Goal: Navigation & Orientation: Understand site structure

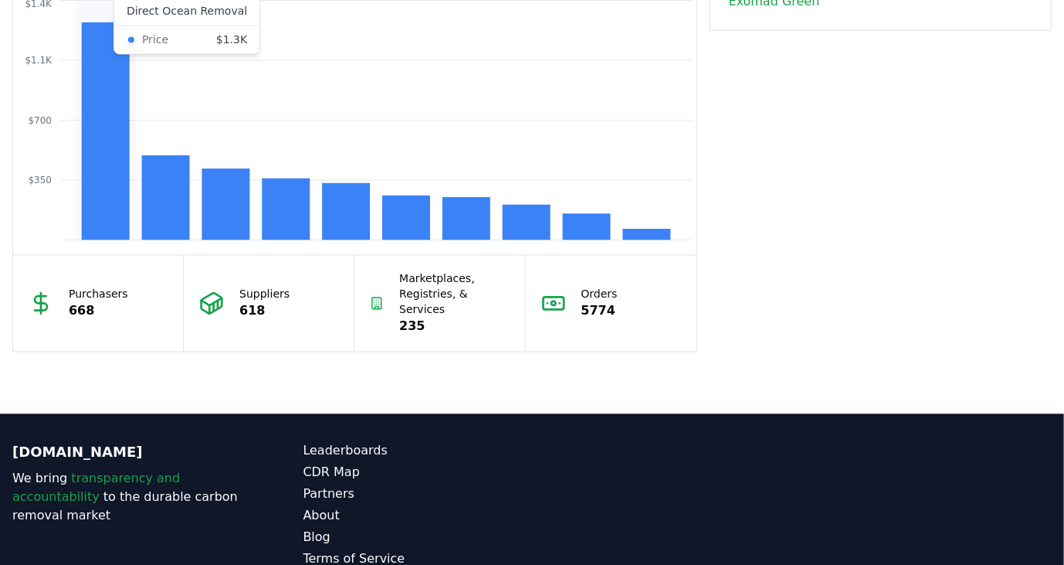
scroll to position [1185, 0]
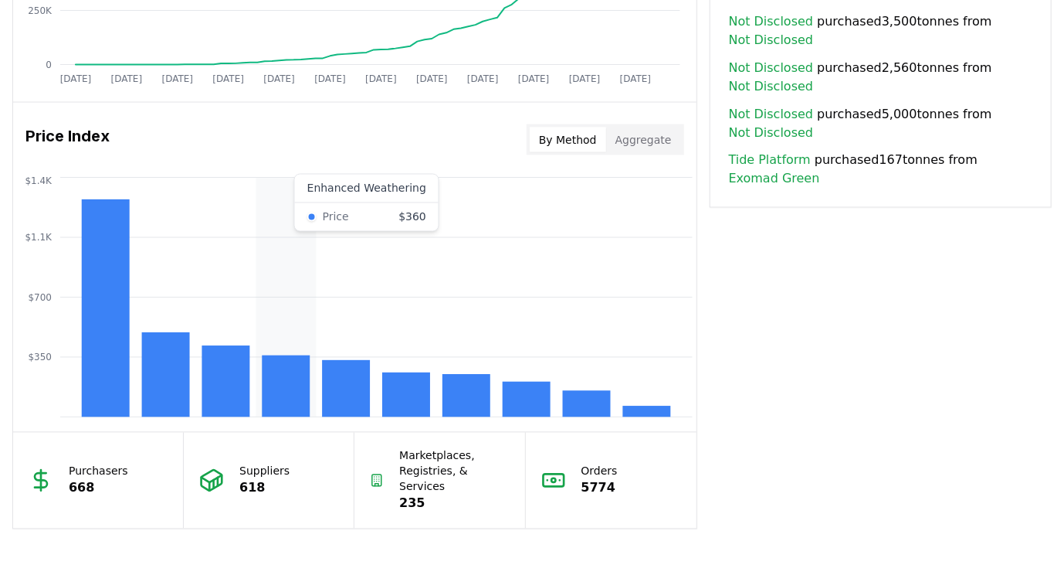
click at [281, 385] on rect at bounding box center [286, 386] width 48 height 62
click at [311, 216] on icon "$350 $700 $1.1K $1.4K" at bounding box center [355, 297] width 684 height 247
click at [277, 375] on rect at bounding box center [286, 386] width 48 height 62
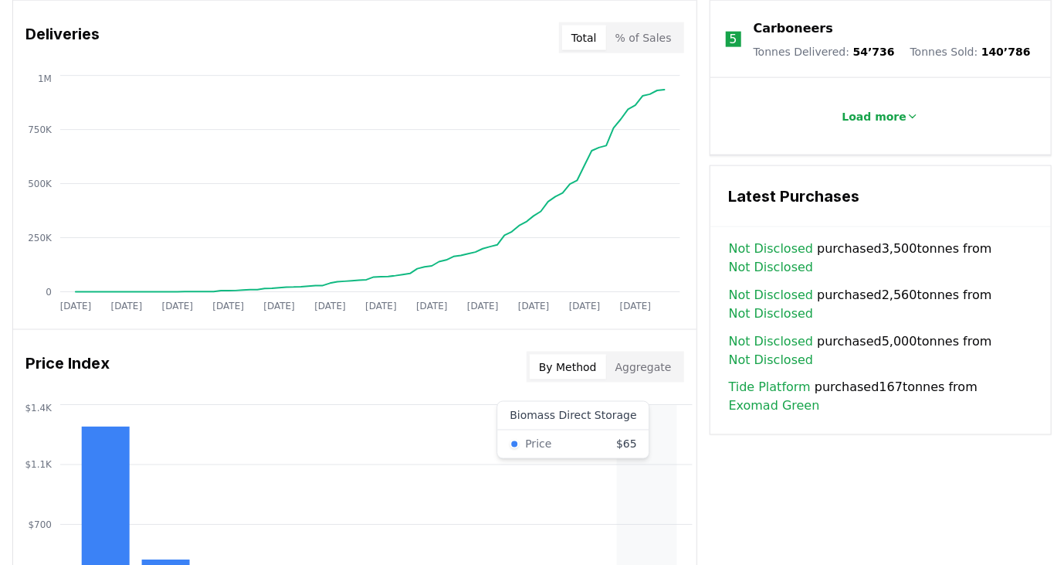
scroll to position [956, 0]
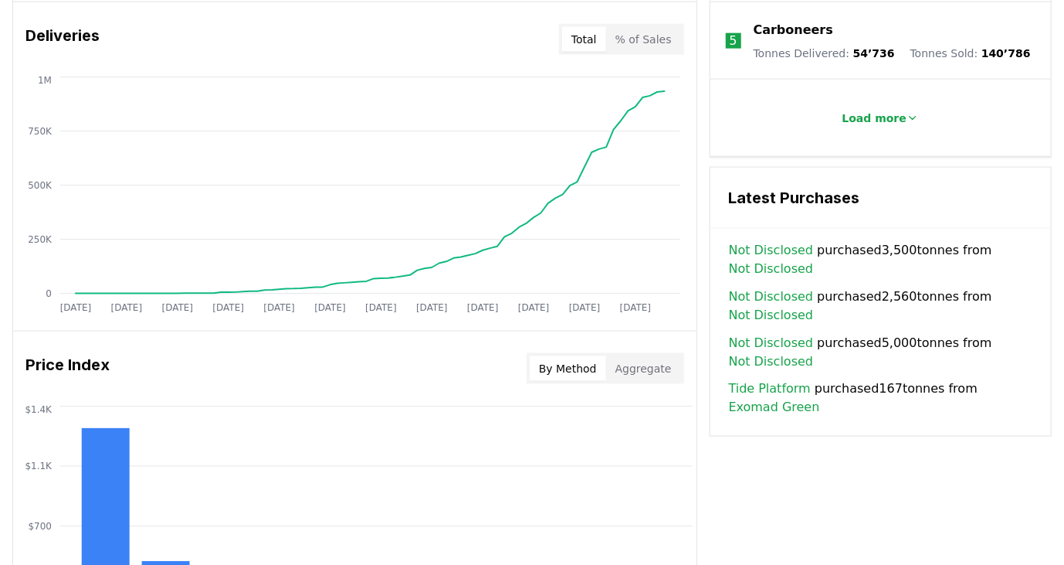
click at [643, 354] on div "By Method Aggregate" at bounding box center [606, 368] width 158 height 31
click at [642, 361] on button "Aggregate" at bounding box center [643, 368] width 75 height 25
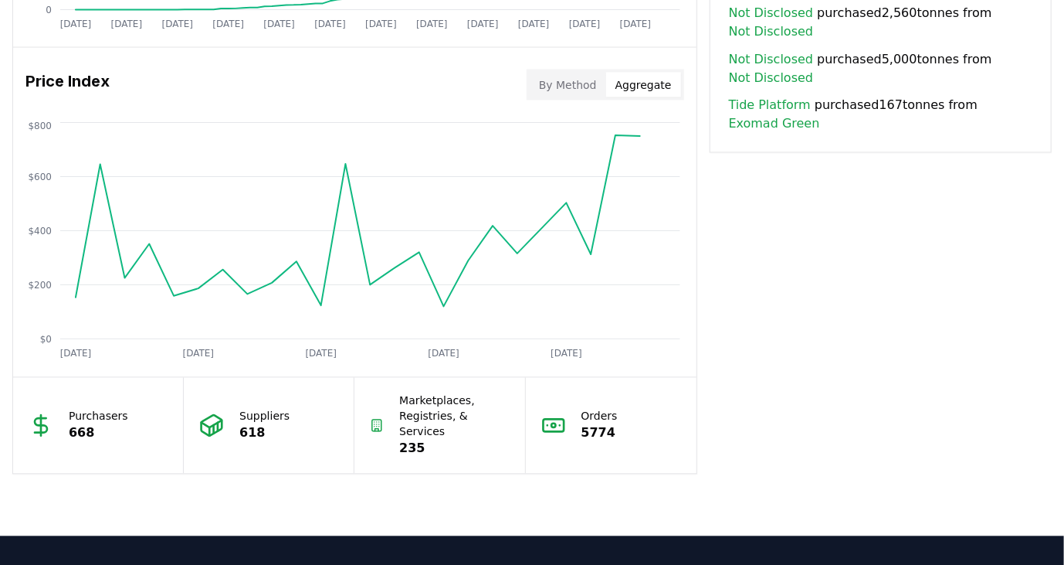
scroll to position [1240, 0]
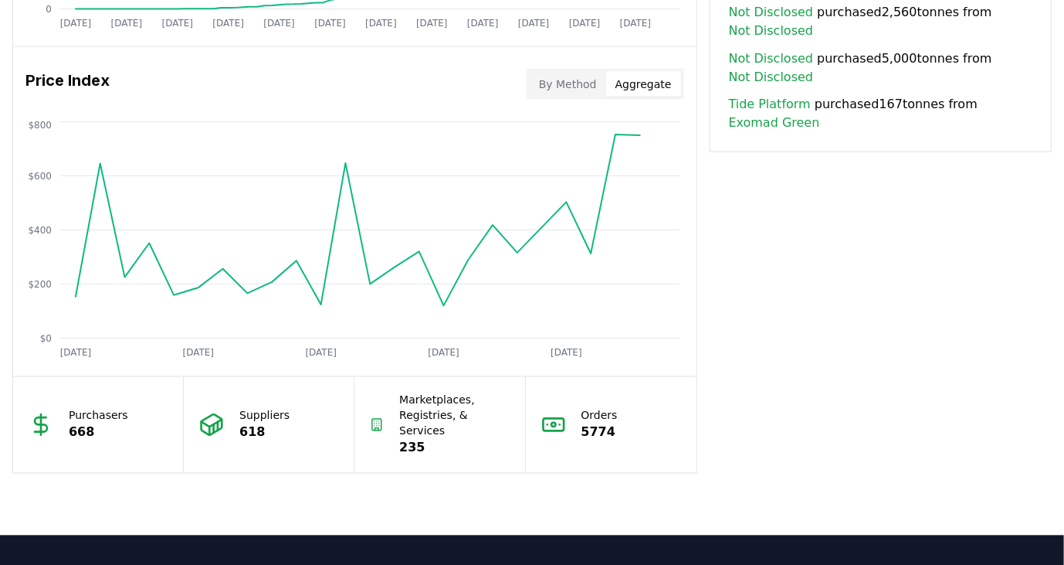
click at [558, 80] on button "By Method" at bounding box center [568, 84] width 76 height 25
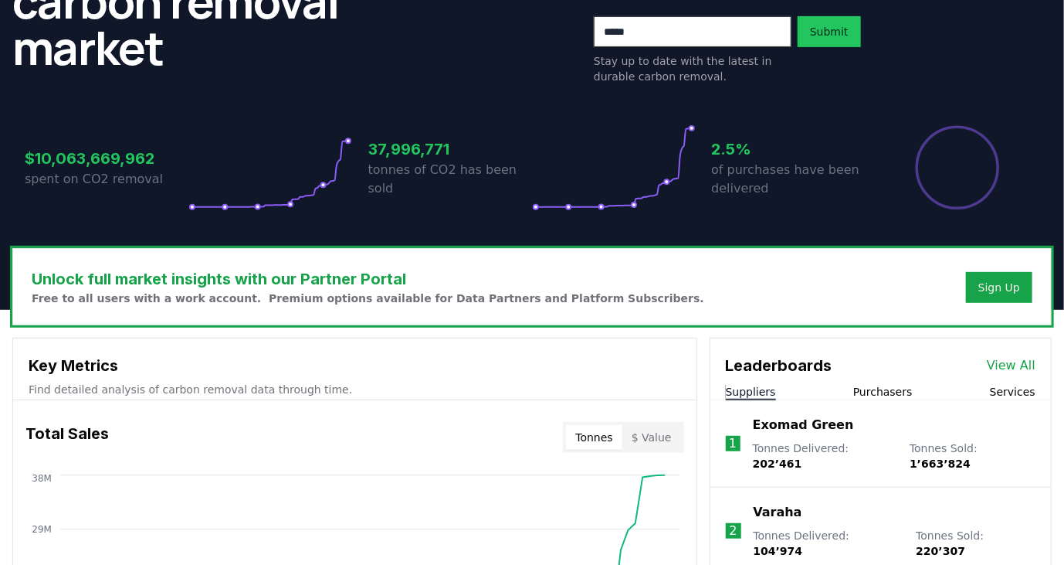
scroll to position [0, 0]
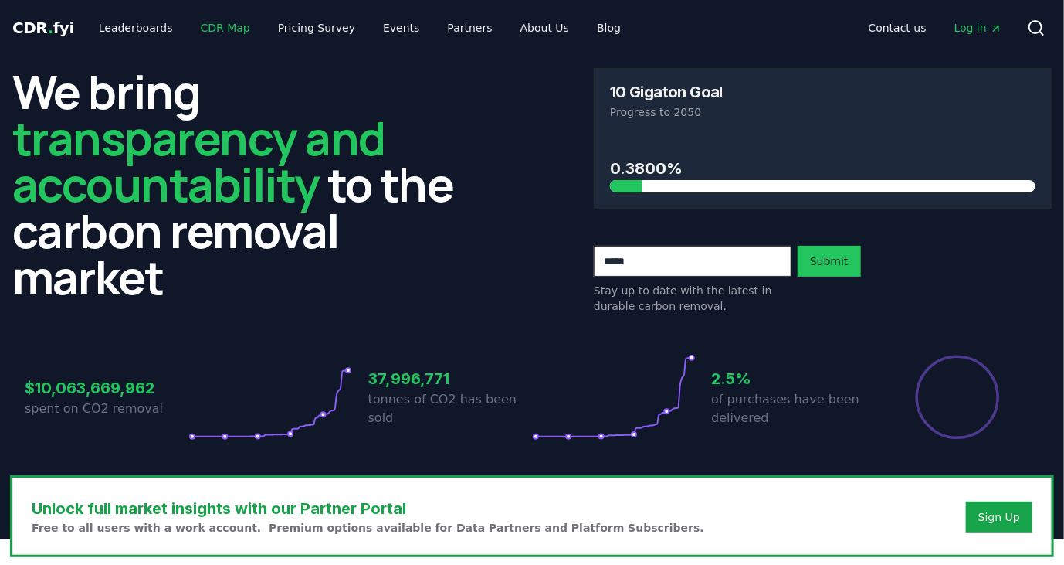
click at [205, 29] on link "CDR Map" at bounding box center [225, 28] width 74 height 28
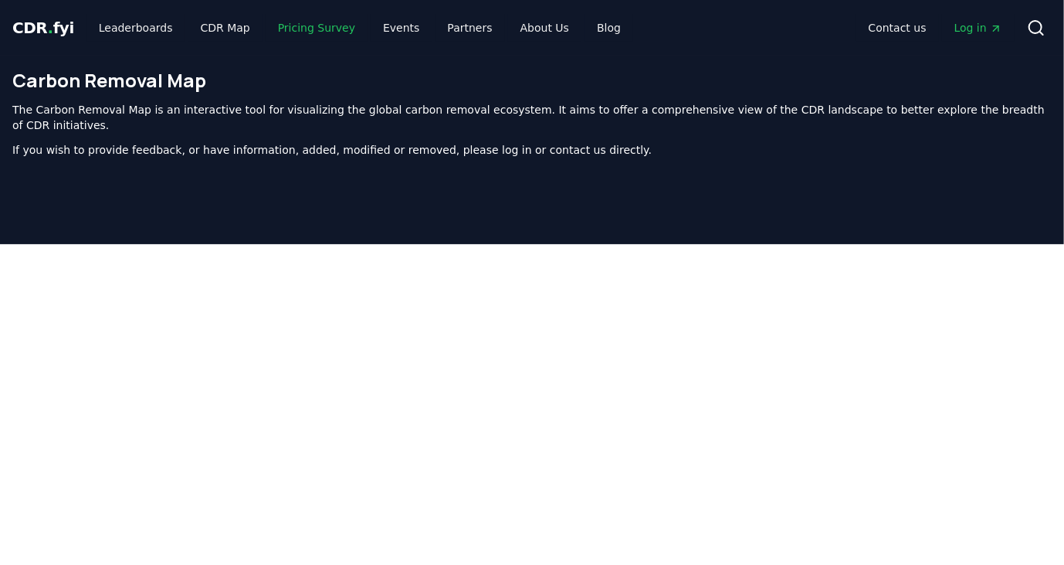
click at [291, 25] on link "Pricing Survey" at bounding box center [317, 28] width 102 height 28
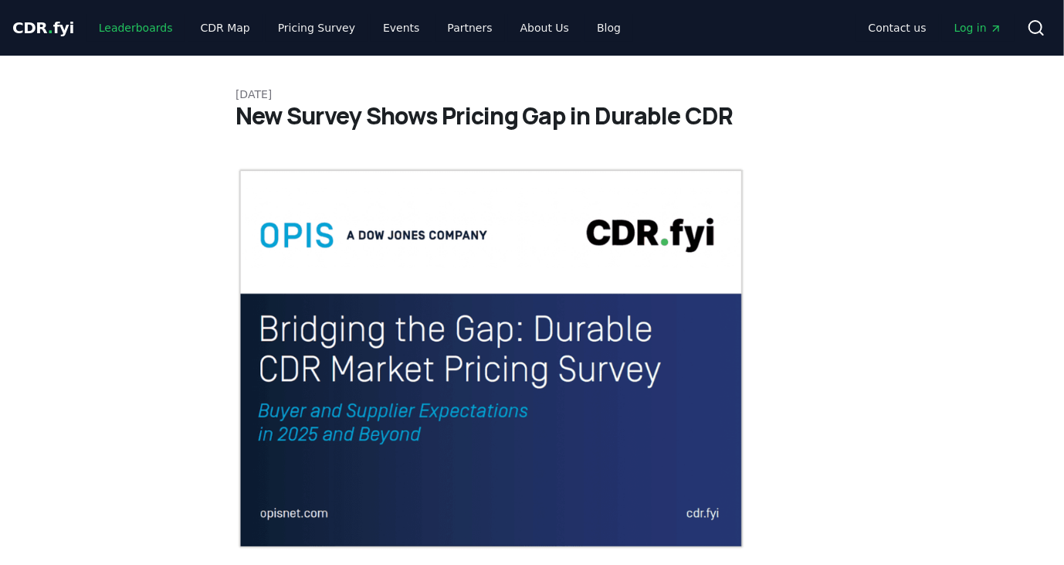
click at [113, 24] on link "Leaderboards" at bounding box center [136, 28] width 99 height 28
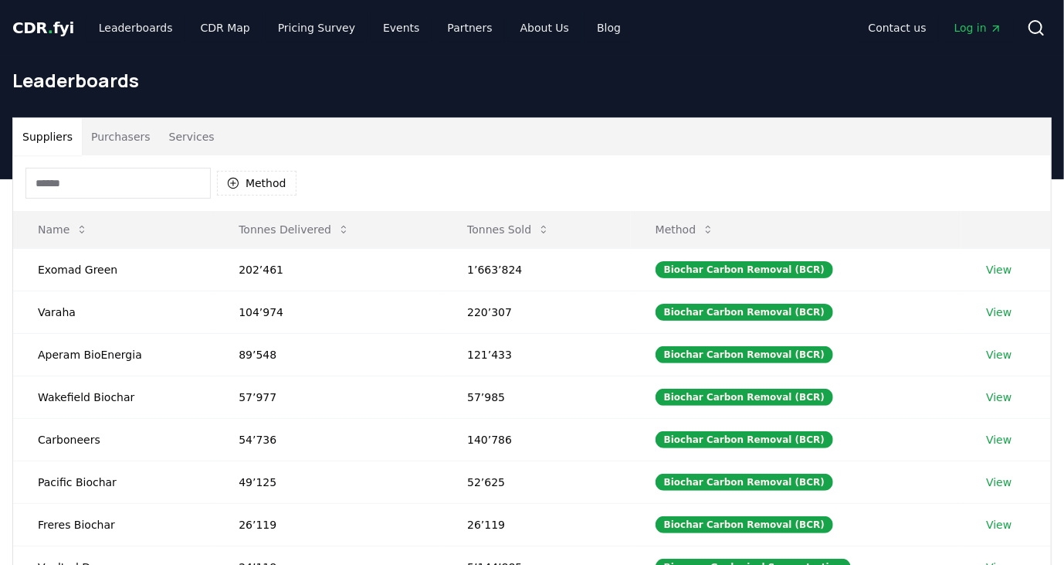
click at [52, 24] on span "CDR . fyi" at bounding box center [43, 28] width 62 height 19
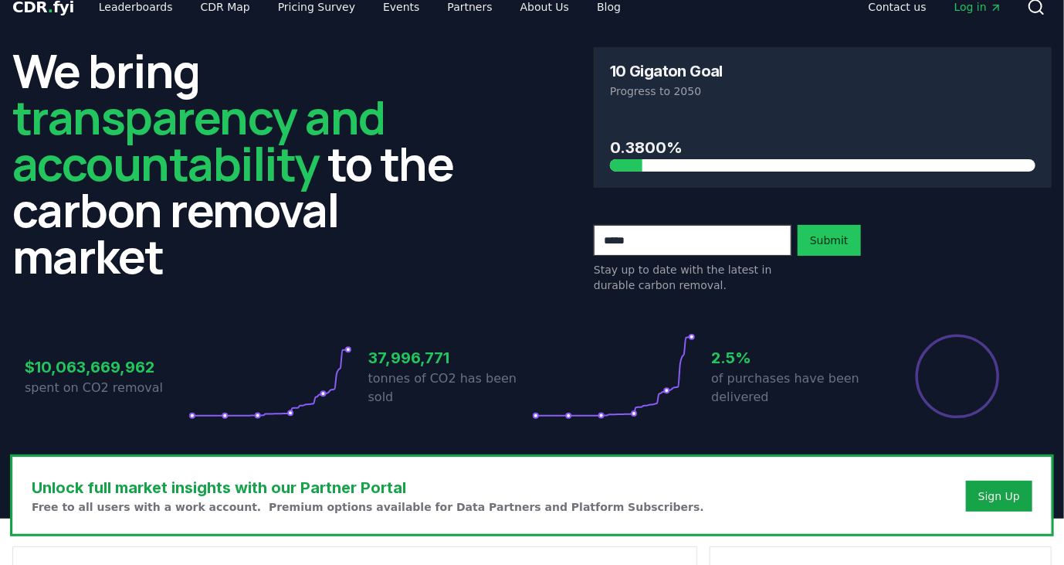
scroll to position [22, 0]
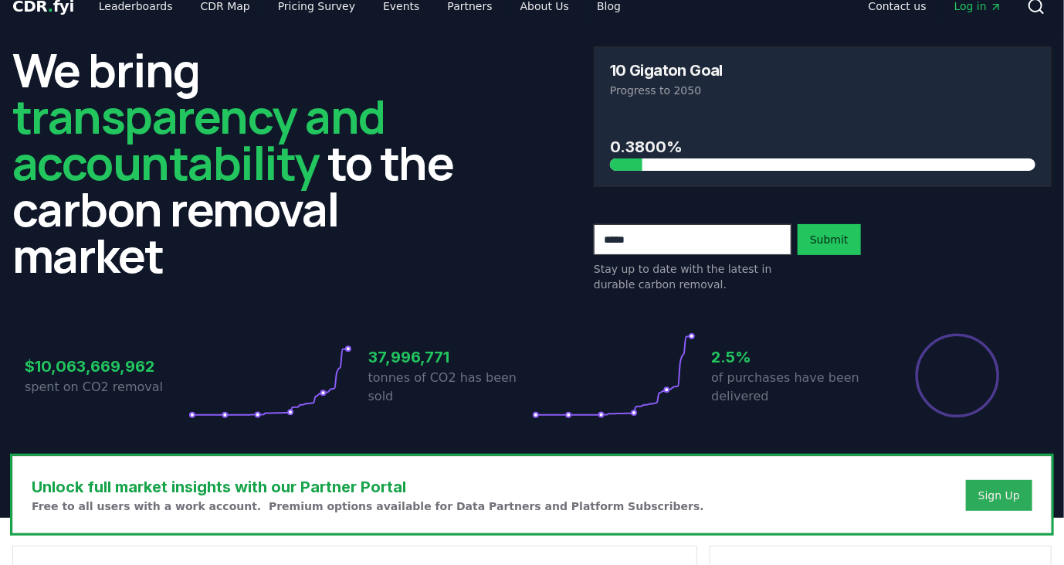
click at [999, 490] on div "Sign Up" at bounding box center [1000, 494] width 42 height 15
